Goal: Information Seeking & Learning: Learn about a topic

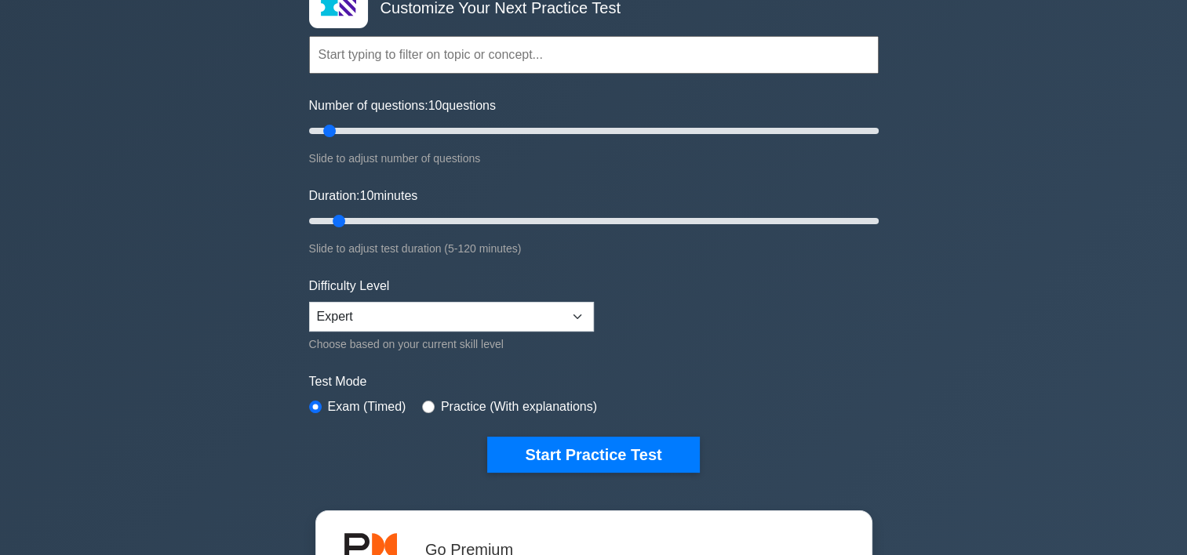
scroll to position [157, 0]
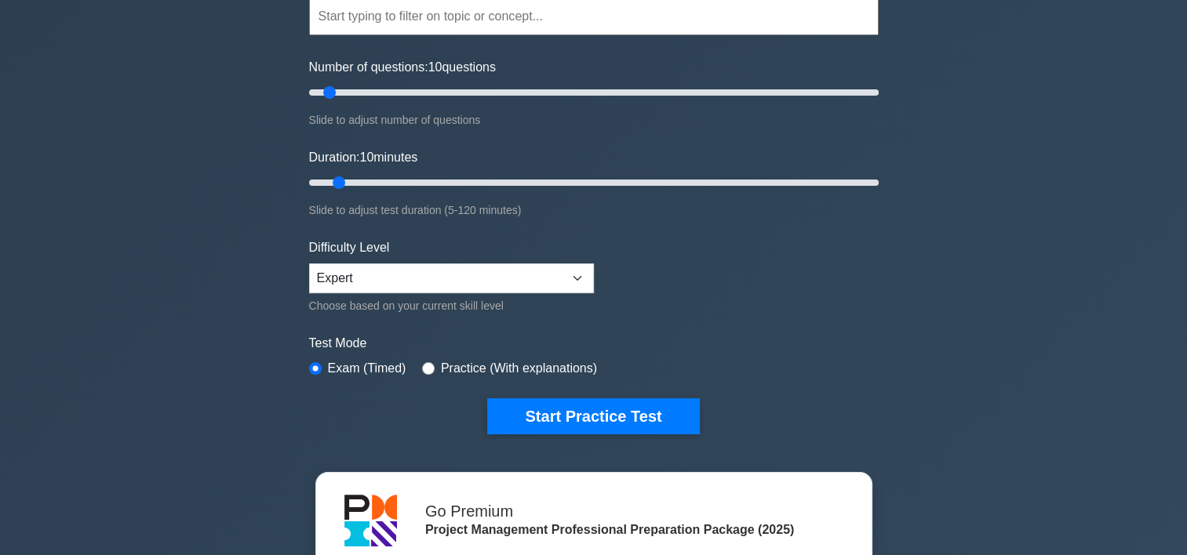
click at [449, 369] on label "Practice (With explanations)" at bounding box center [519, 368] width 156 height 19
click at [422, 368] on input "radio" at bounding box center [428, 368] width 13 height 13
radio input "true"
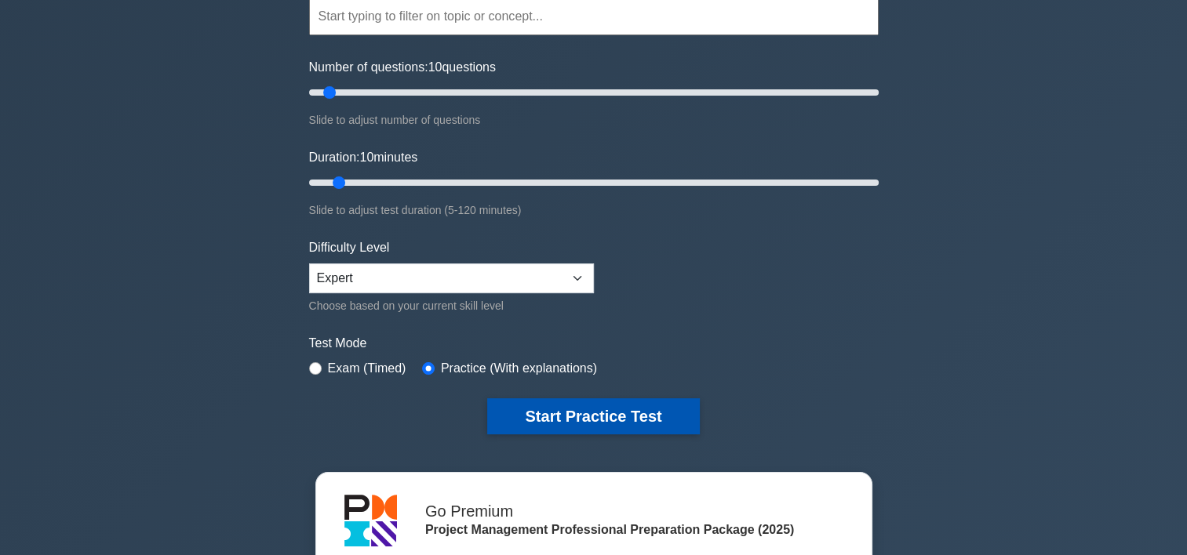
click at [561, 405] on button "Start Practice Test" at bounding box center [593, 416] width 212 height 36
click at [561, 411] on button "Start Practice Test" at bounding box center [593, 416] width 212 height 36
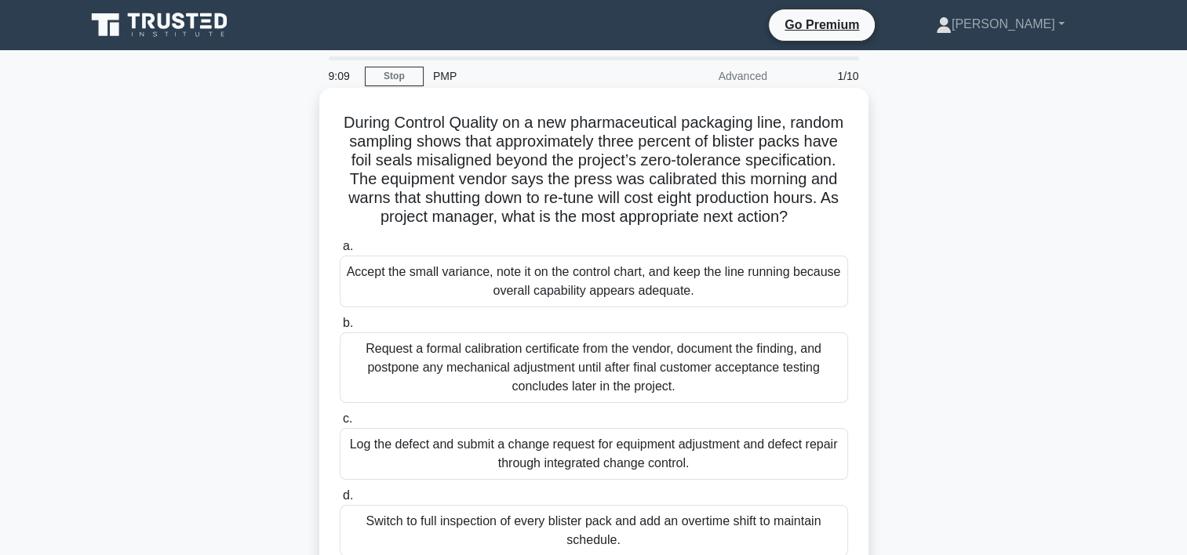
scroll to position [78, 0]
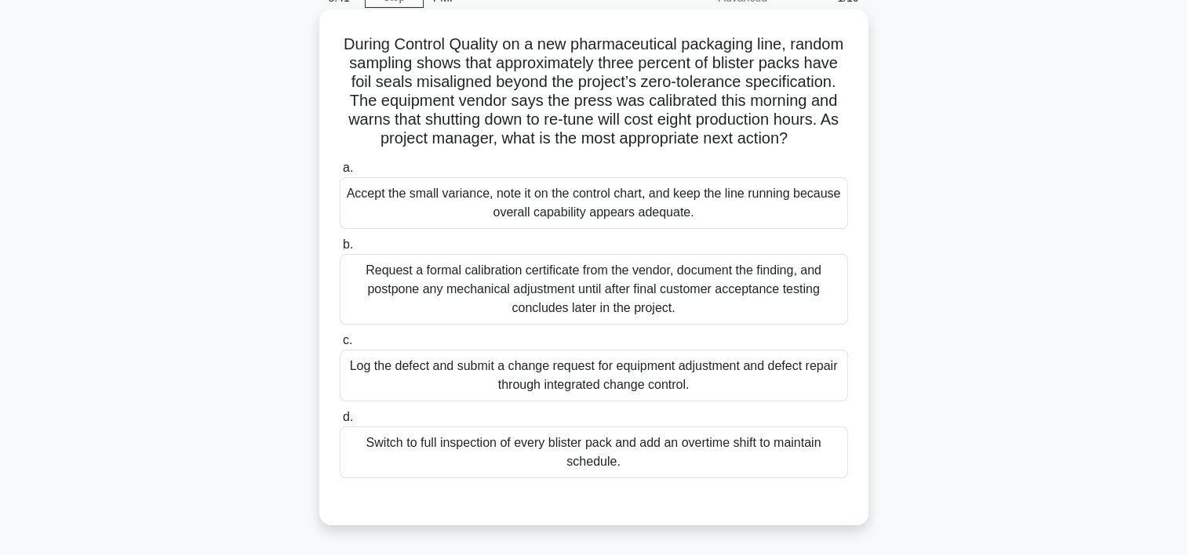
click at [536, 402] on div "Log the defect and submit a change request for equipment adjustment and defect …" at bounding box center [594, 376] width 508 height 52
click at [340, 346] on input "c. Log the defect and submit a change request for equipment adjustment and defe…" at bounding box center [340, 341] width 0 height 10
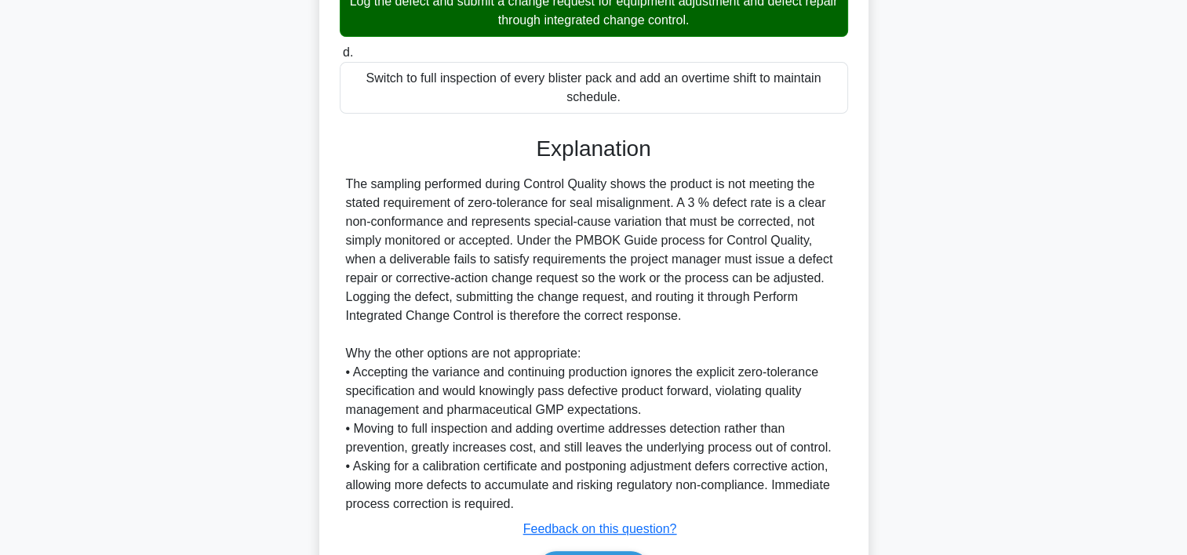
scroll to position [471, 0]
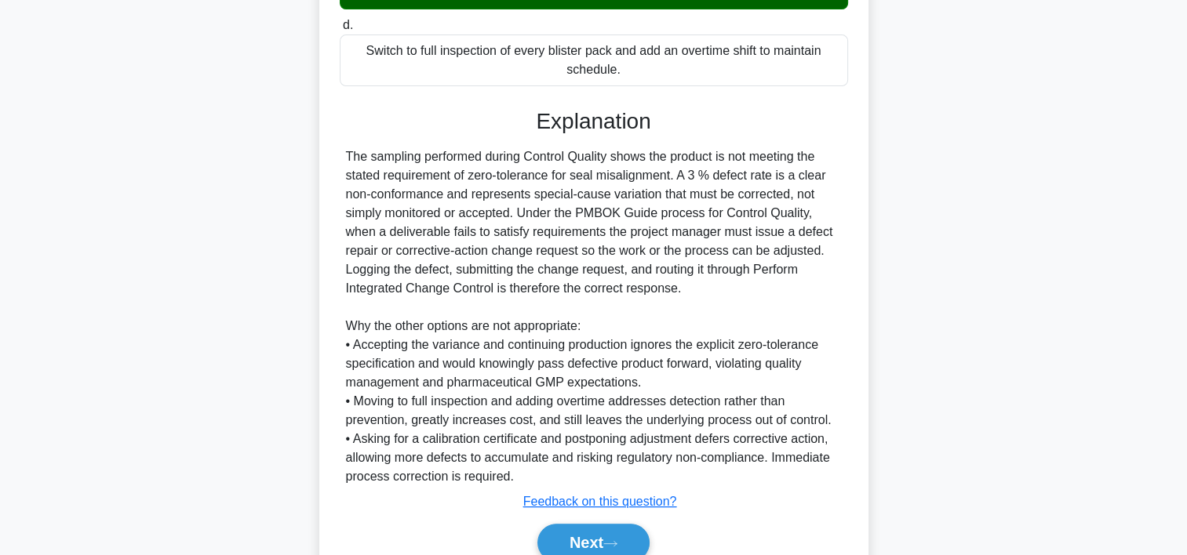
drag, startPoint x: 518, startPoint y: 232, endPoint x: 689, endPoint y: 310, distance: 188.5
click at [689, 310] on div "The sampling performed during Control Quality shows the product is not meeting …" at bounding box center [594, 316] width 496 height 339
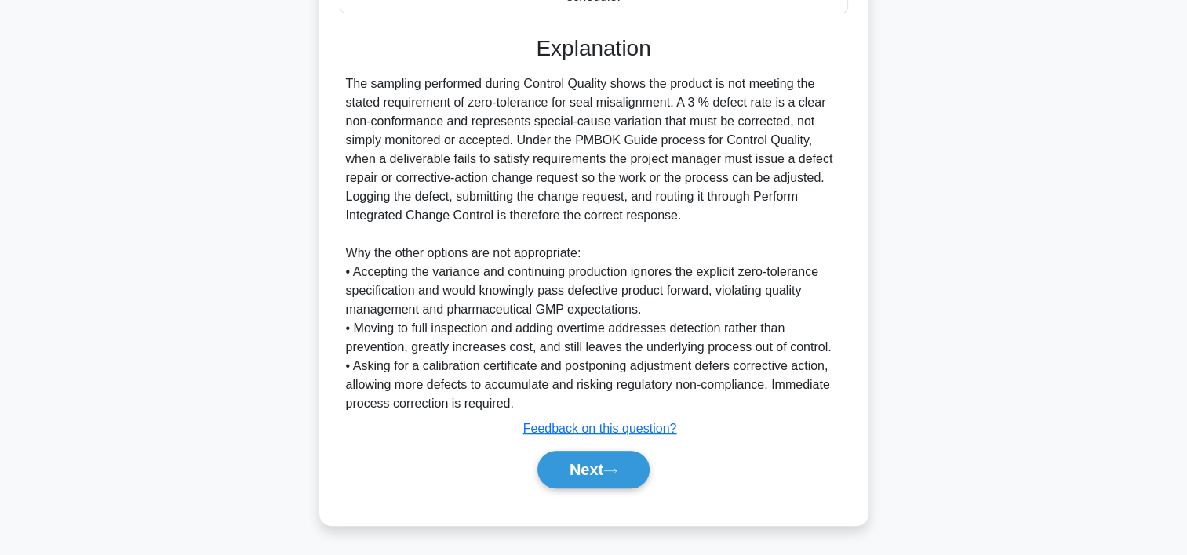
scroll to position [562, 0]
click at [590, 473] on button "Next" at bounding box center [593, 470] width 112 height 38
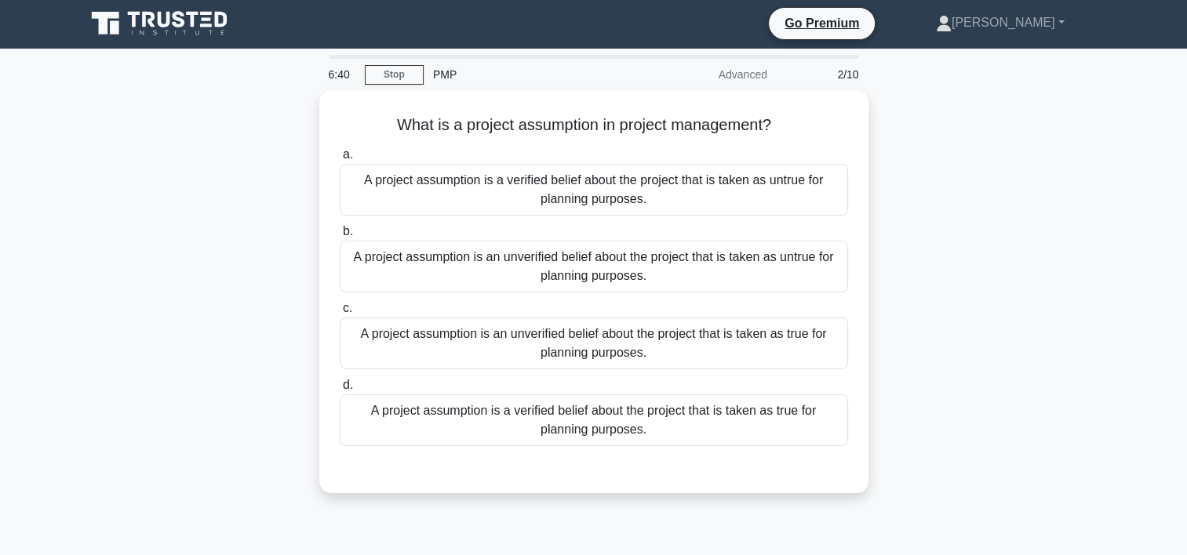
scroll to position [0, 0]
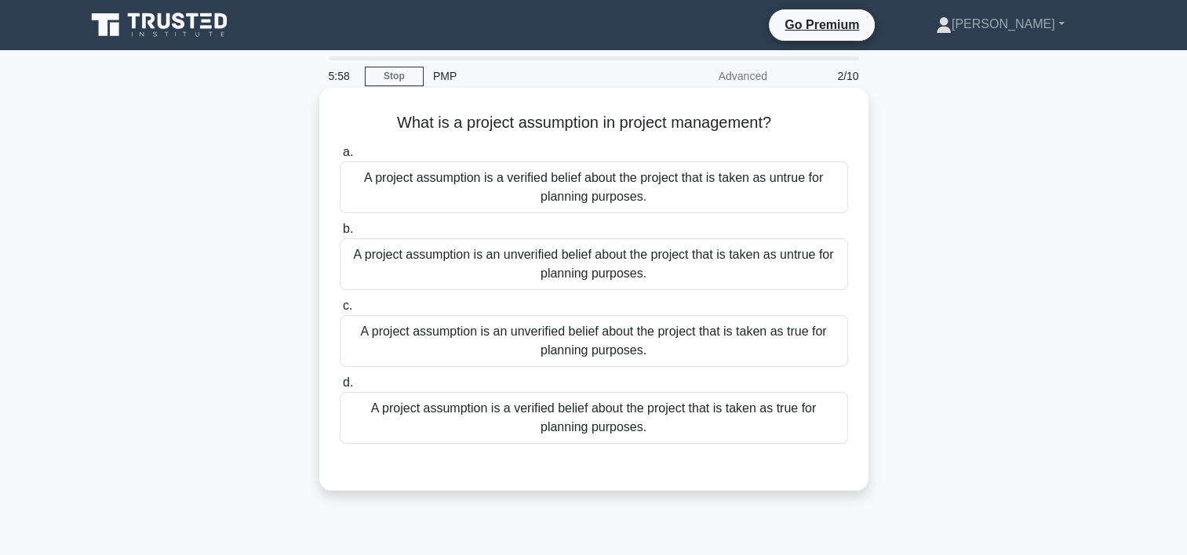
click at [601, 354] on div "A project assumption is an unverified belief about the project that is taken as…" at bounding box center [594, 341] width 508 height 52
click at [340, 311] on input "c. A project assumption is an unverified belief about the project that is taken…" at bounding box center [340, 306] width 0 height 10
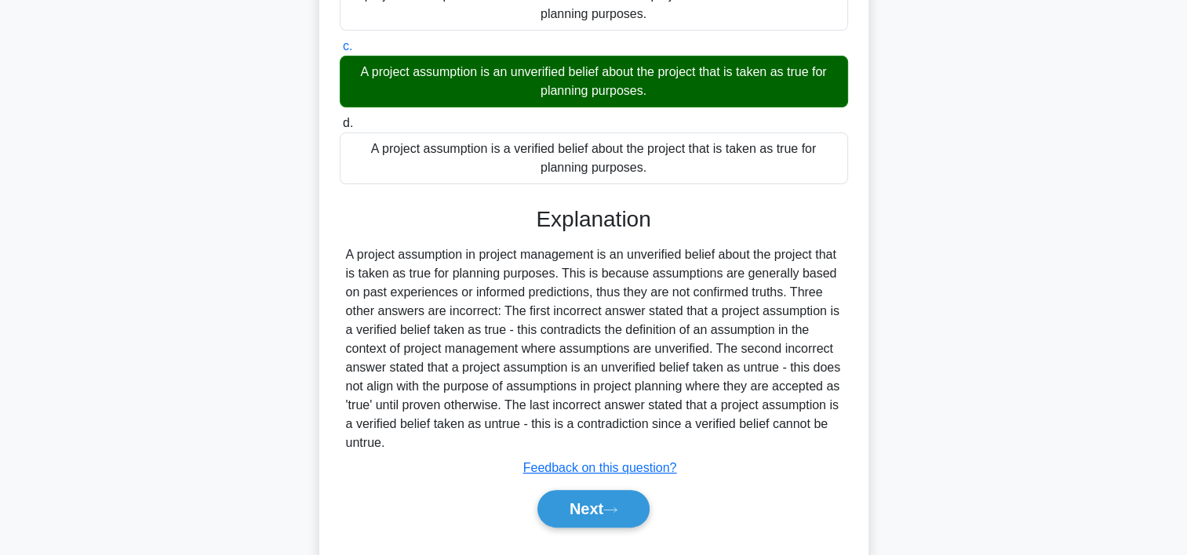
scroll to position [298, 0]
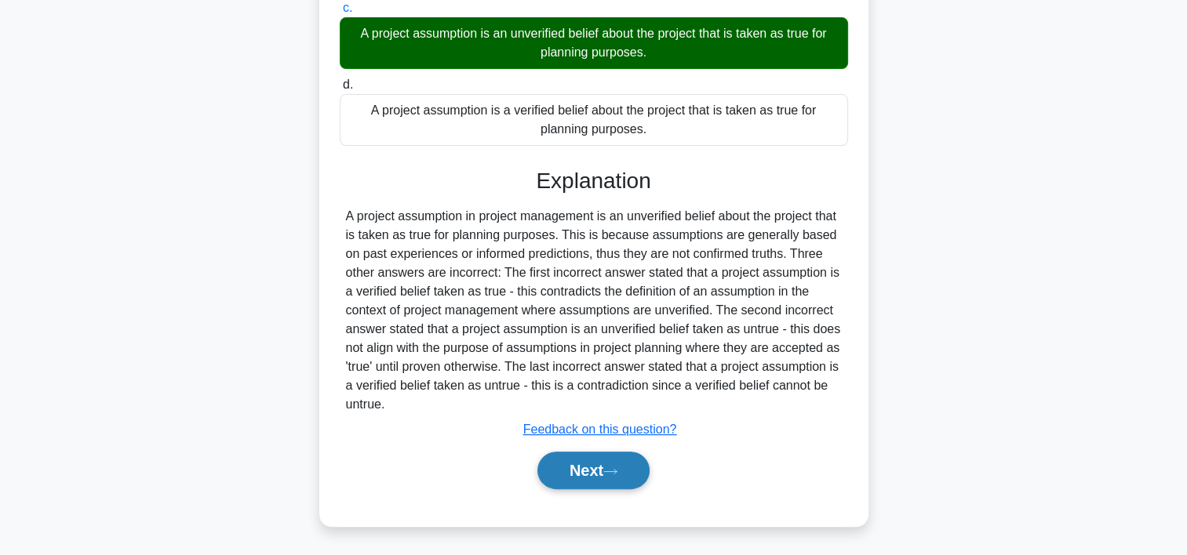
click at [578, 474] on button "Next" at bounding box center [593, 471] width 112 height 38
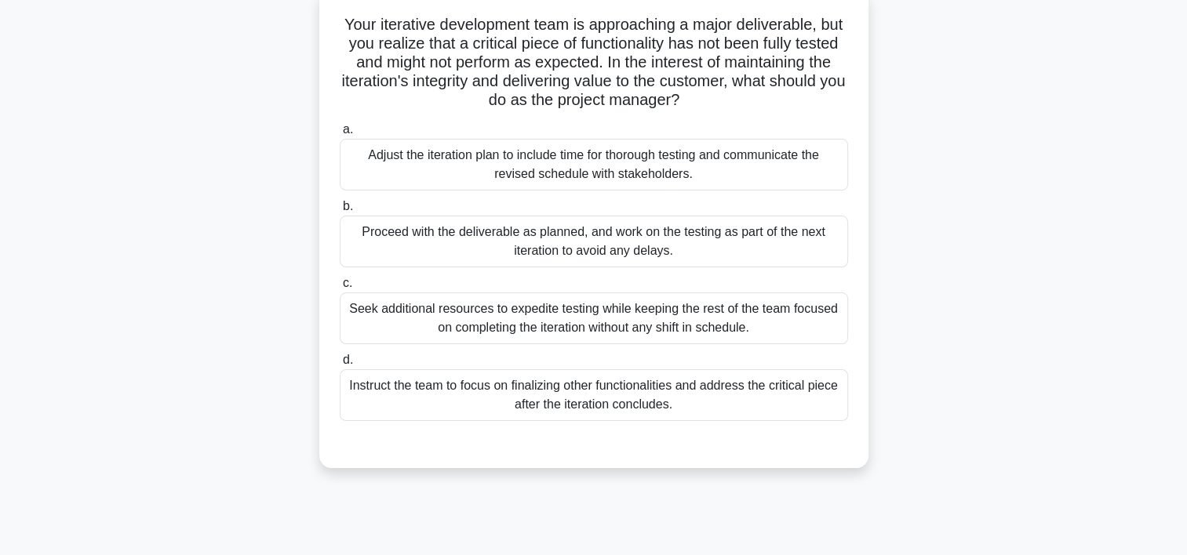
scroll to position [56, 0]
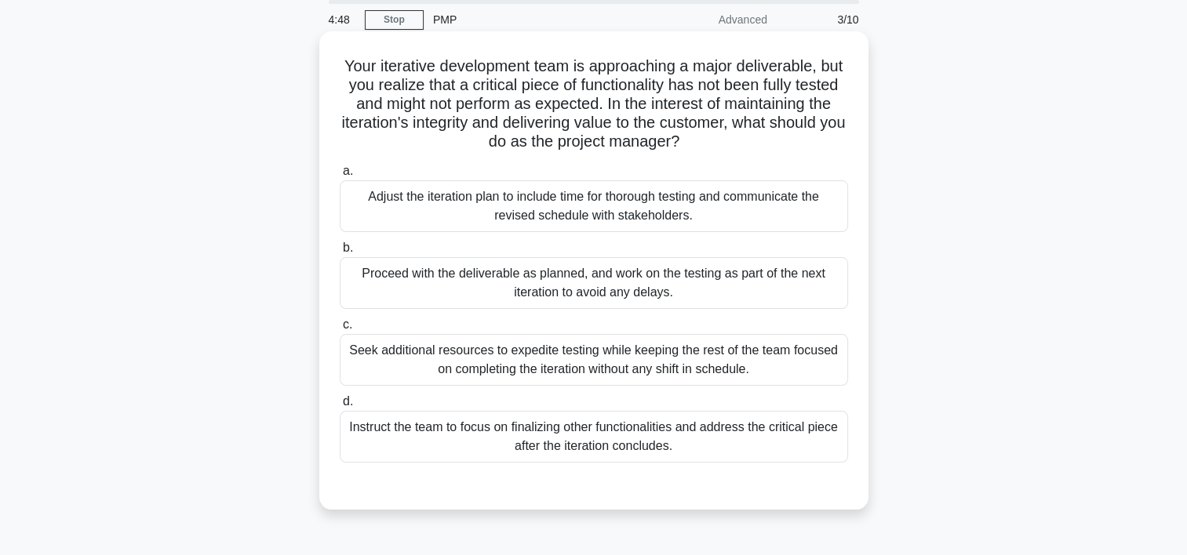
click at [514, 280] on div "Proceed with the deliverable as planned, and work on the testing as part of the…" at bounding box center [594, 283] width 508 height 52
click at [340, 253] on input "b. Proceed with the deliverable as planned, and work on the testing as part of …" at bounding box center [340, 248] width 0 height 10
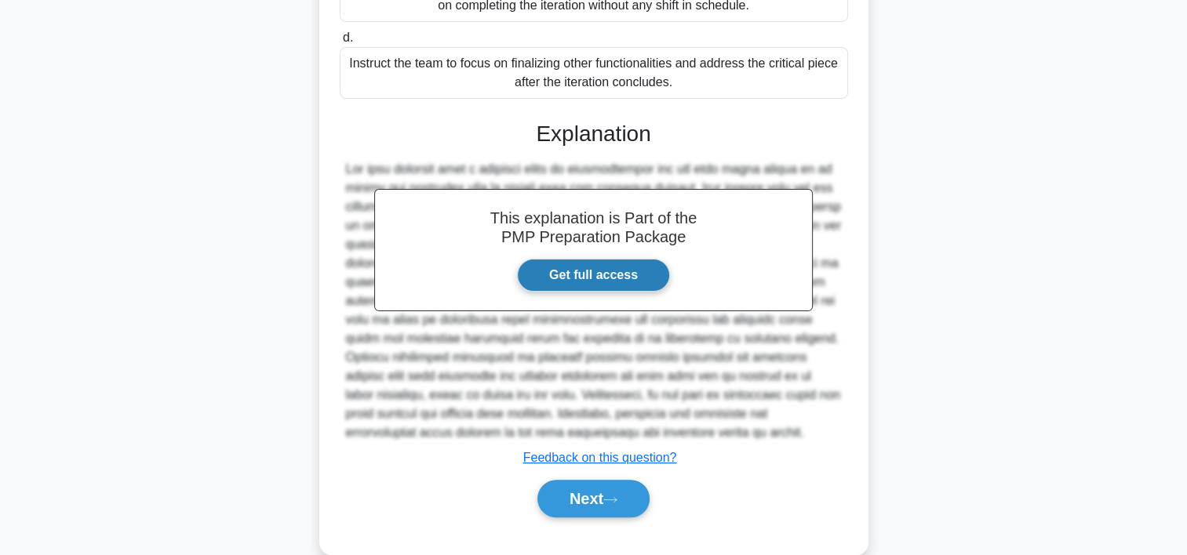
scroll to position [449, 0]
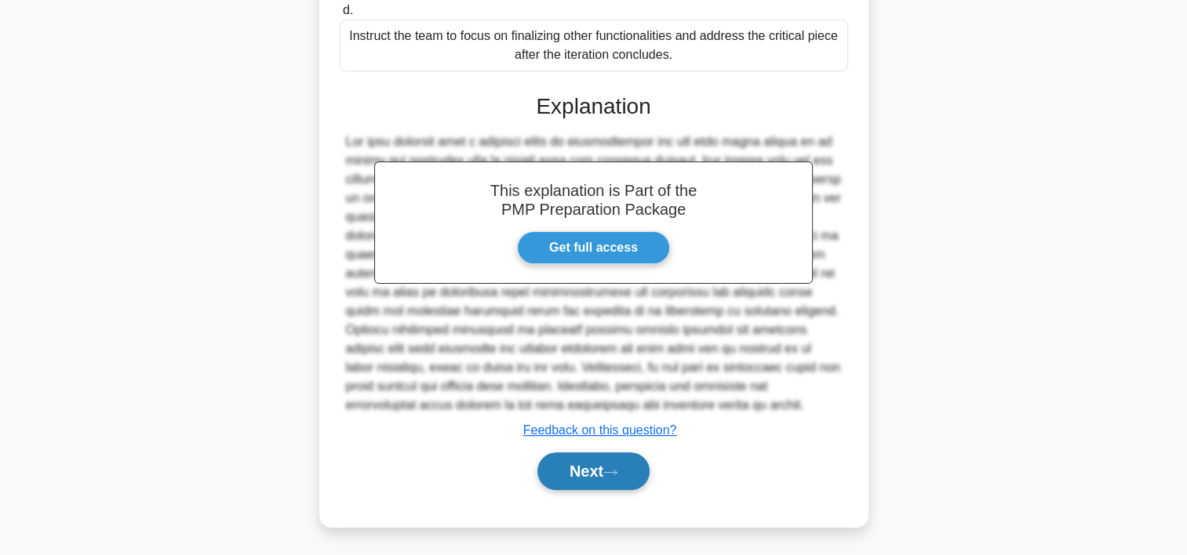
click at [616, 468] on icon at bounding box center [610, 472] width 14 height 9
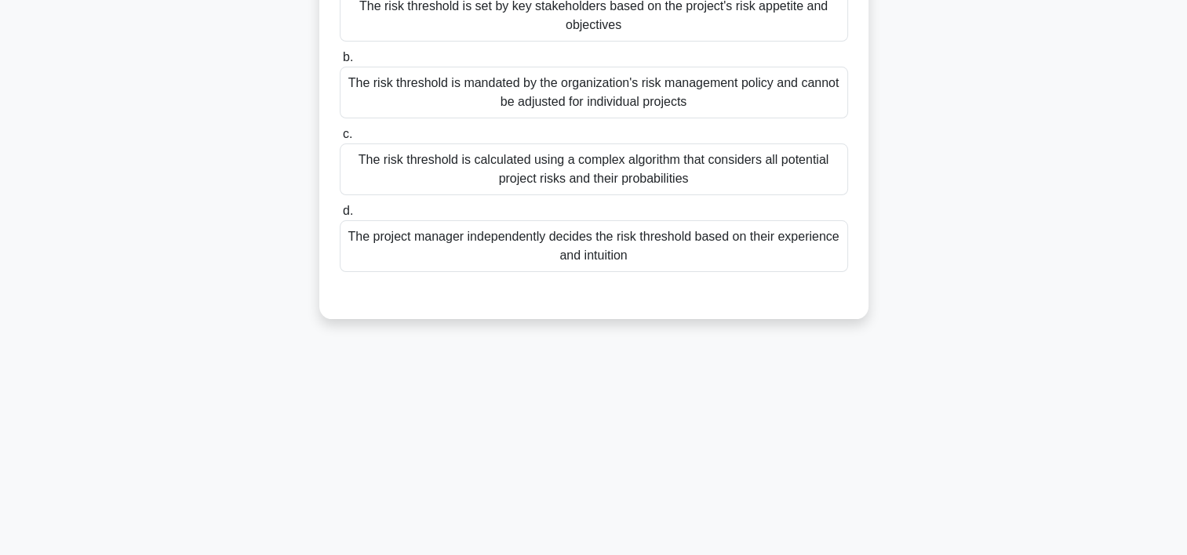
scroll to position [0, 0]
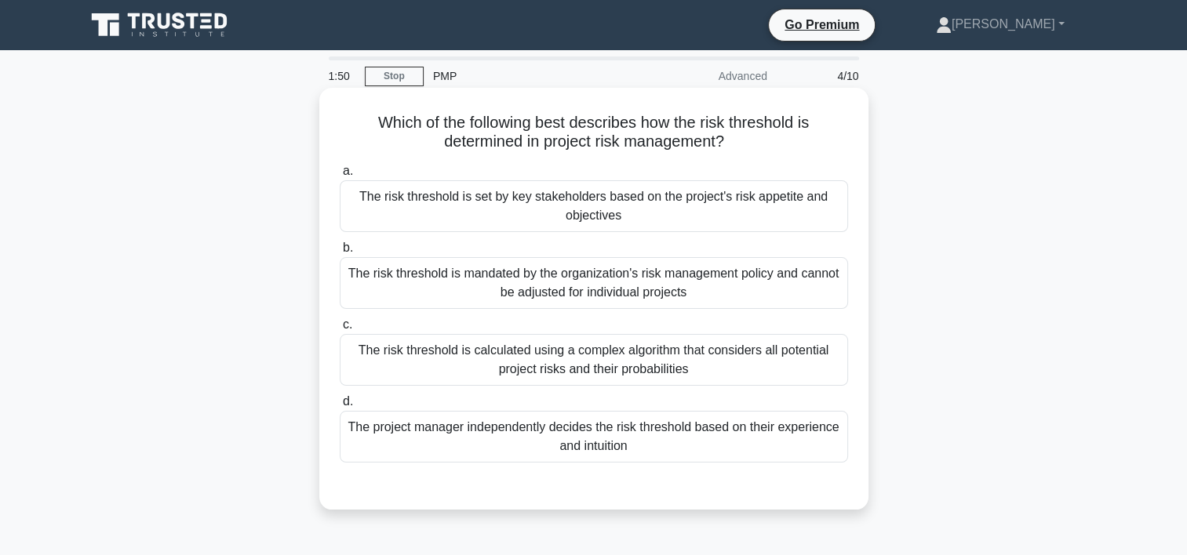
click at [498, 213] on div "The risk threshold is set by key stakeholders based on the project's risk appet…" at bounding box center [594, 206] width 508 height 52
click at [340, 176] on input "a. The risk threshold is set by key stakeholders based on the project's risk ap…" at bounding box center [340, 171] width 0 height 10
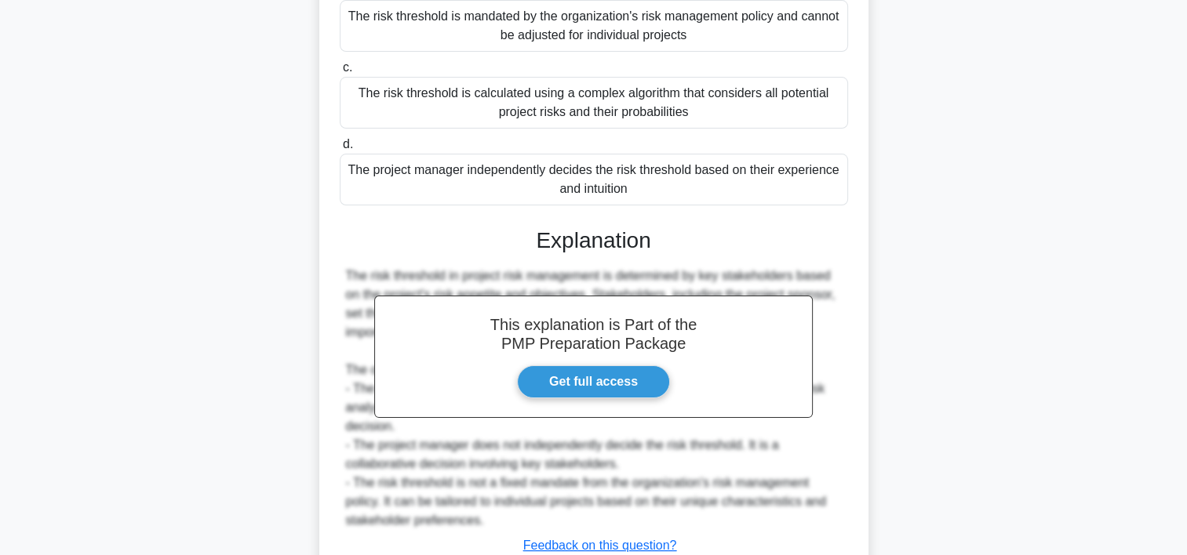
scroll to position [354, 0]
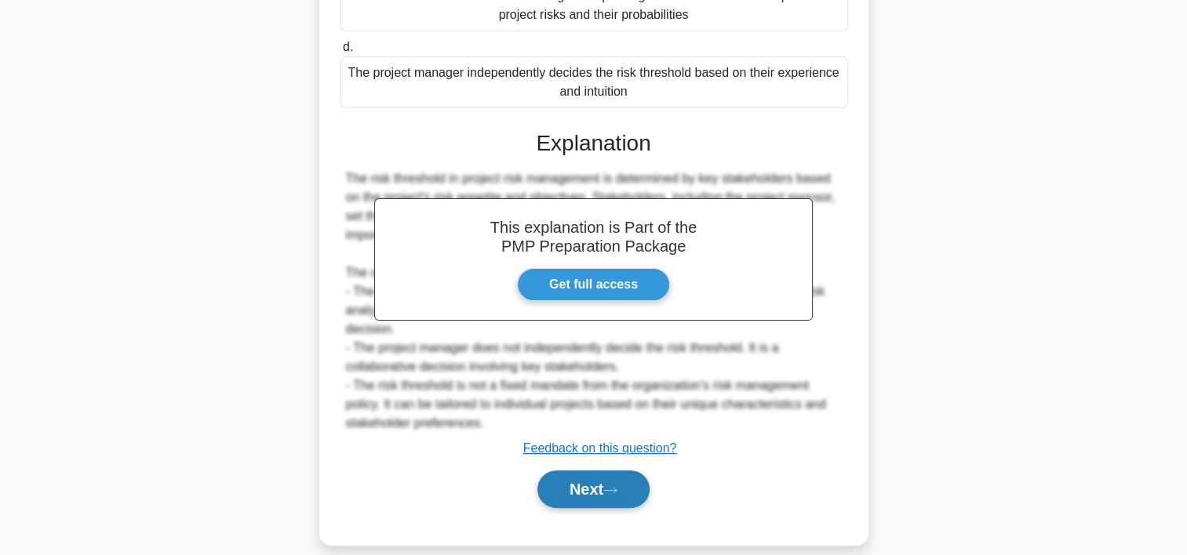
click at [584, 477] on button "Next" at bounding box center [593, 490] width 112 height 38
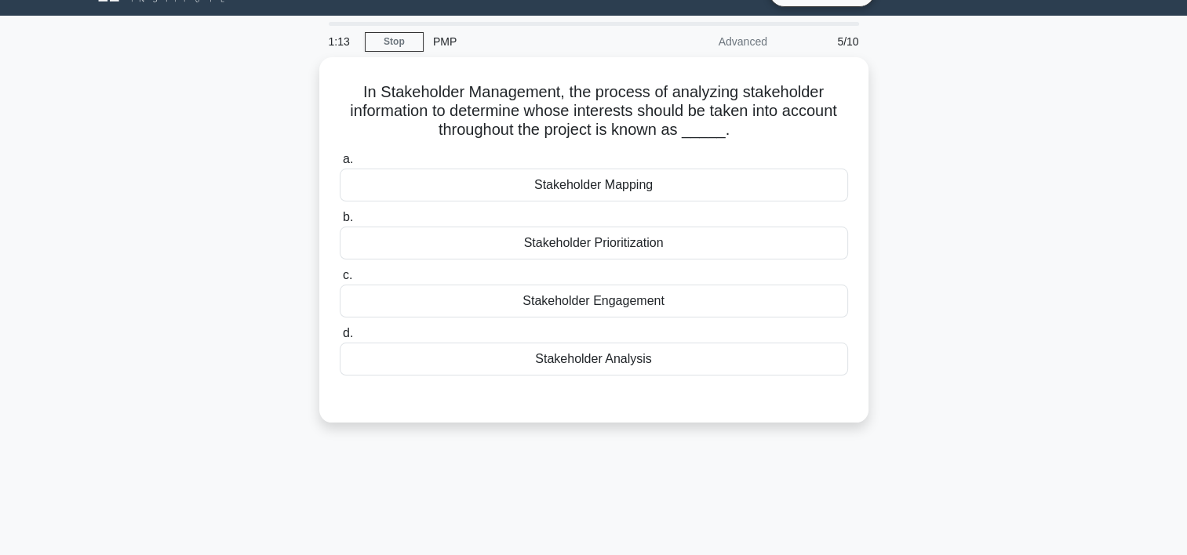
scroll to position [0, 0]
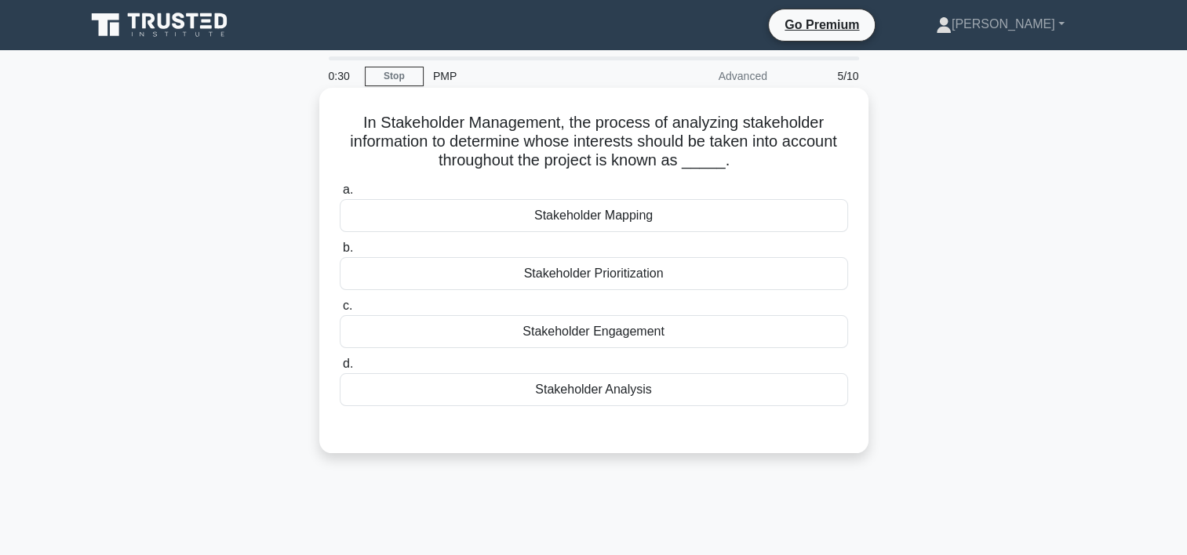
click at [588, 387] on div "Stakeholder Analysis" at bounding box center [594, 389] width 508 height 33
click at [340, 369] on input "d. Stakeholder Analysis" at bounding box center [340, 364] width 0 height 10
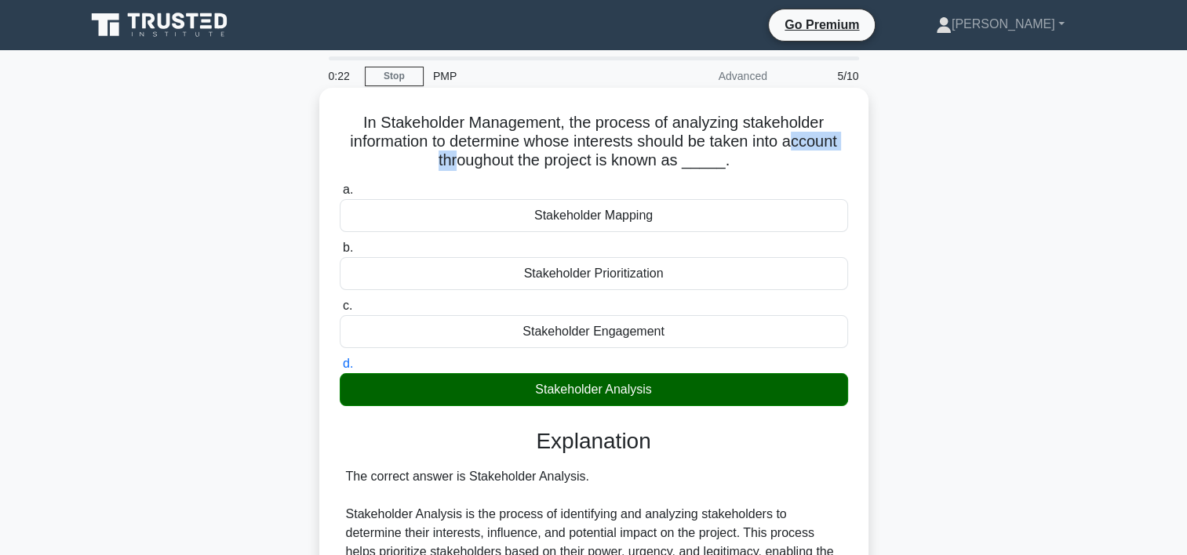
drag, startPoint x: 473, startPoint y: 158, endPoint x: 778, endPoint y: 141, distance: 305.6
click at [778, 141] on h5 "In Stakeholder Management, the process of analyzing stakeholder information to …" at bounding box center [593, 142] width 511 height 58
click at [682, 391] on div "Stakeholder Analysis" at bounding box center [594, 389] width 508 height 33
click at [340, 369] on input "d. Stakeholder Analysis" at bounding box center [340, 364] width 0 height 10
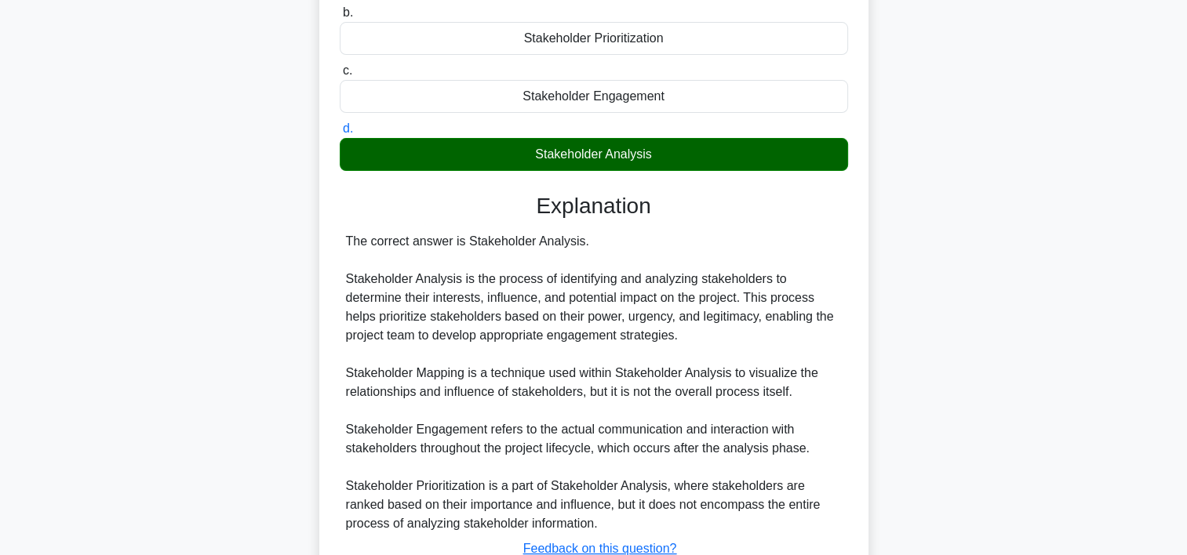
scroll to position [314, 0]
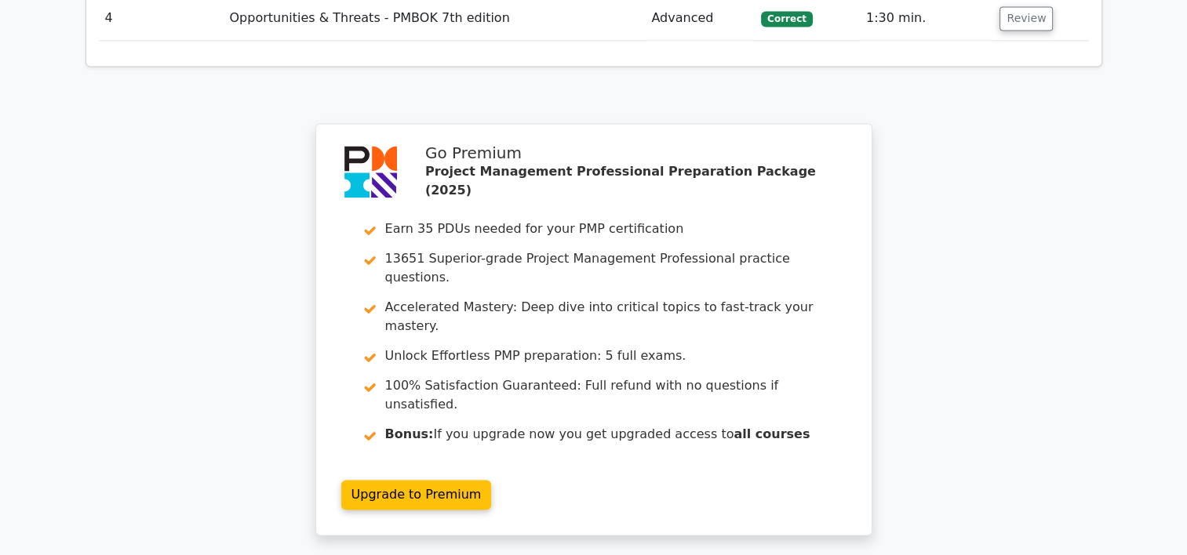
scroll to position [2503, 0]
